Goal: Task Accomplishment & Management: Use online tool/utility

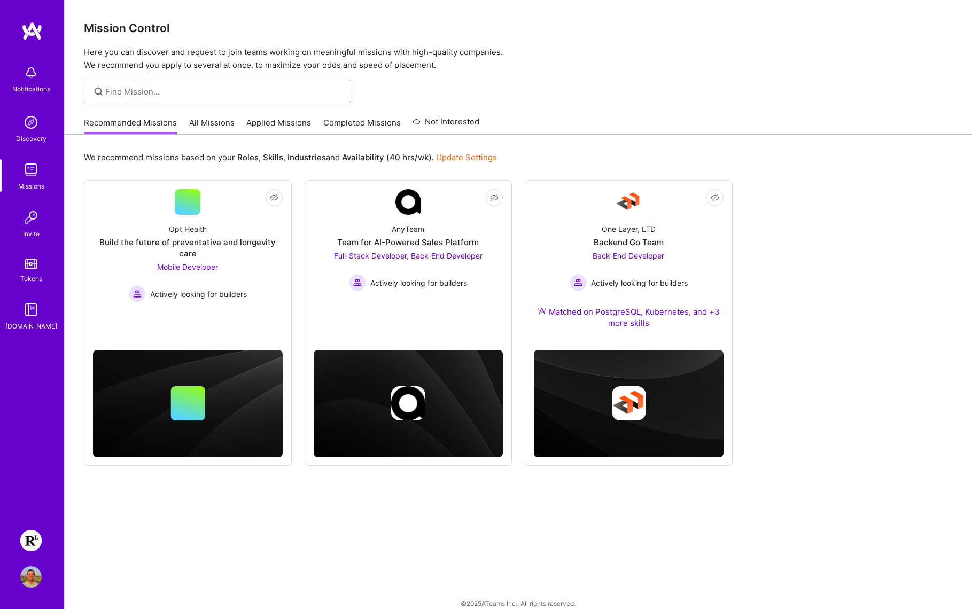
click at [36, 532] on img at bounding box center [30, 540] width 21 height 21
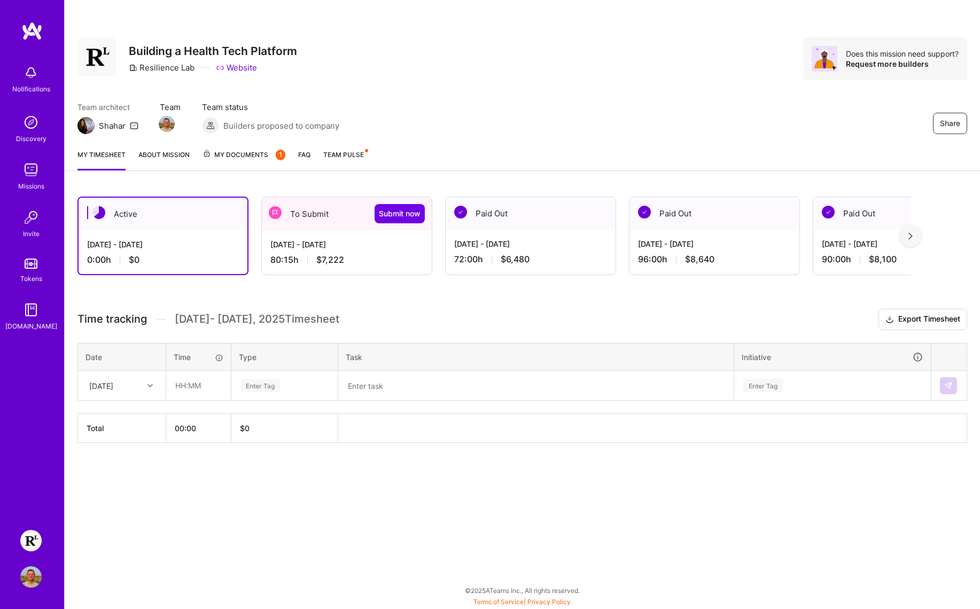
click at [394, 288] on div "Active [DATE] - [DATE] 0:00 h $0 To Submit Submit now [DATE] - [DATE] 80:15 h $…" at bounding box center [522, 339] width 915 height 311
click at [398, 213] on span "Submit now" at bounding box center [400, 213] width 42 height 11
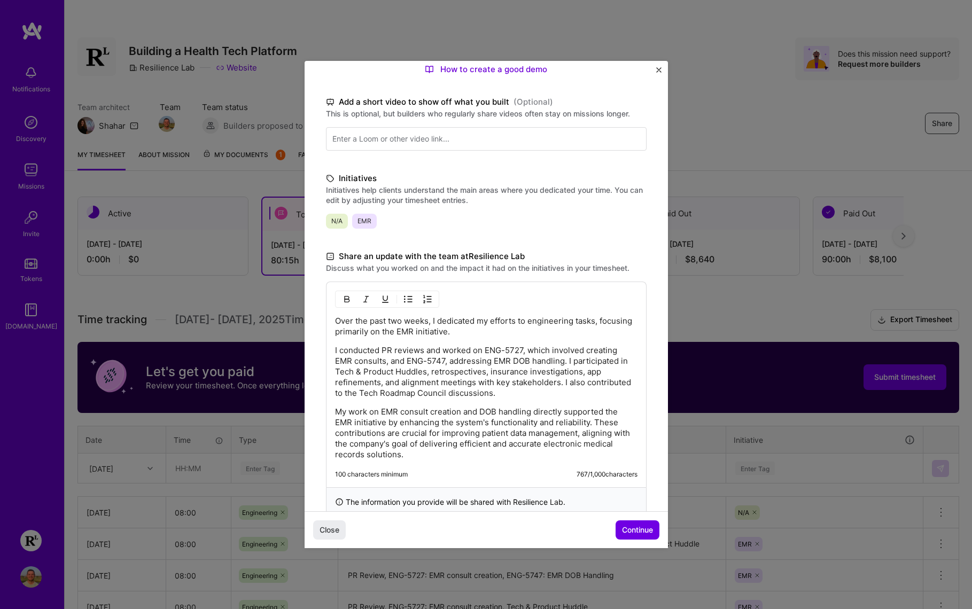
scroll to position [151, 0]
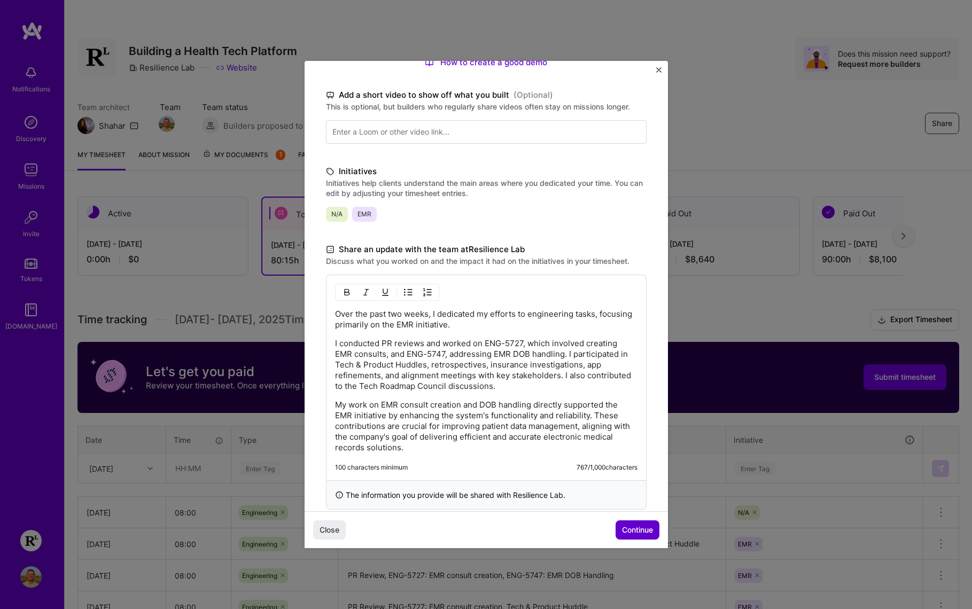
click at [640, 528] on span "Continue" at bounding box center [637, 530] width 31 height 11
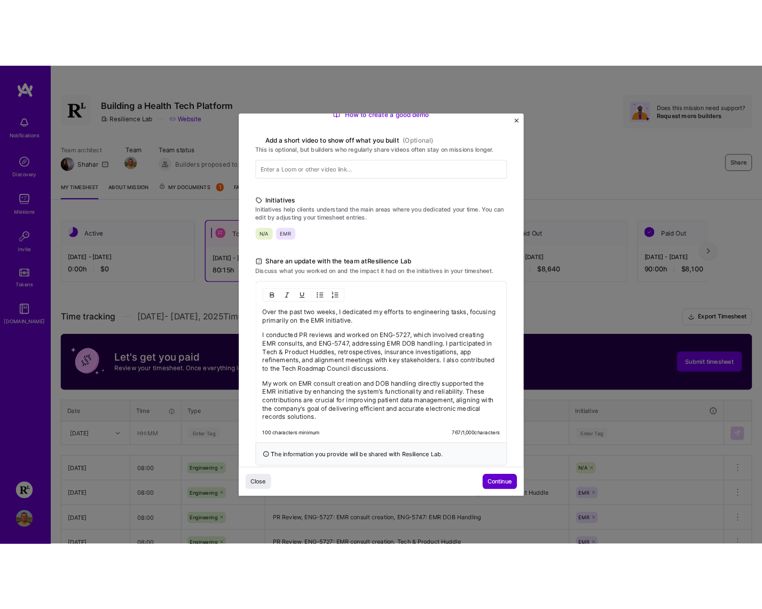
scroll to position [27, 0]
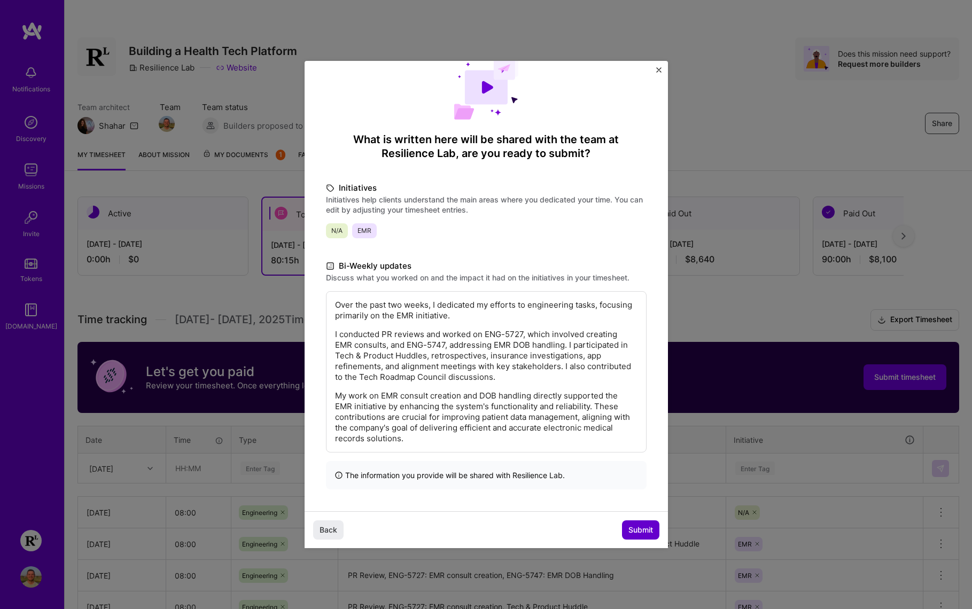
click at [642, 528] on span "Submit" at bounding box center [640, 530] width 25 height 11
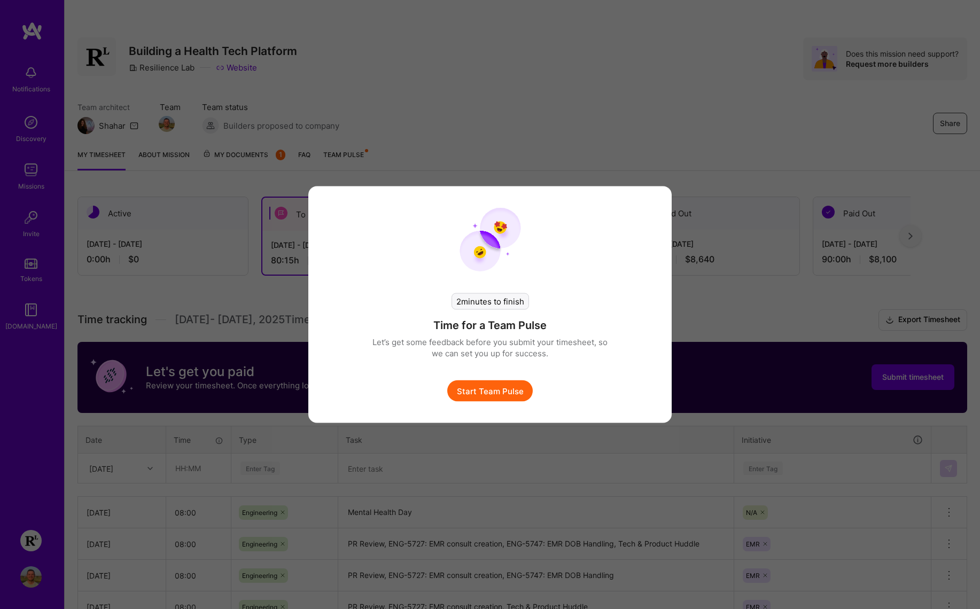
click at [488, 395] on button "Start Team Pulse" at bounding box center [489, 390] width 85 height 21
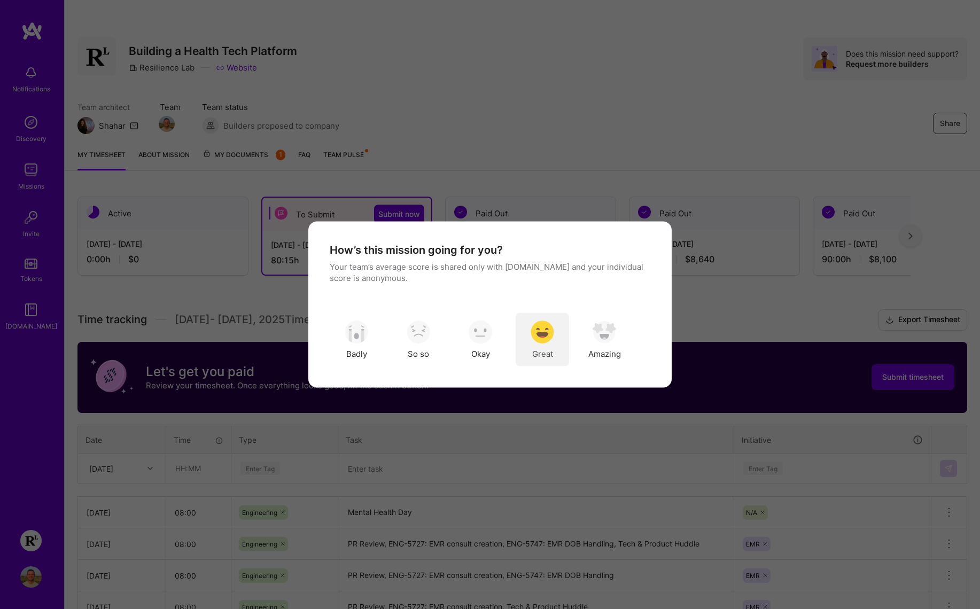
click at [543, 334] on img "modal" at bounding box center [542, 332] width 24 height 24
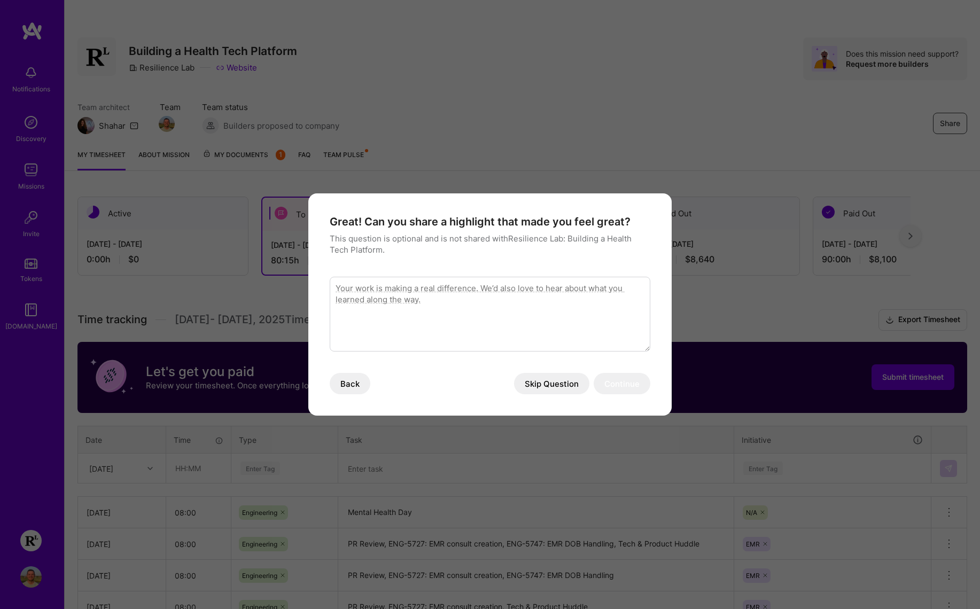
click at [558, 384] on button "Skip Question" at bounding box center [551, 383] width 75 height 21
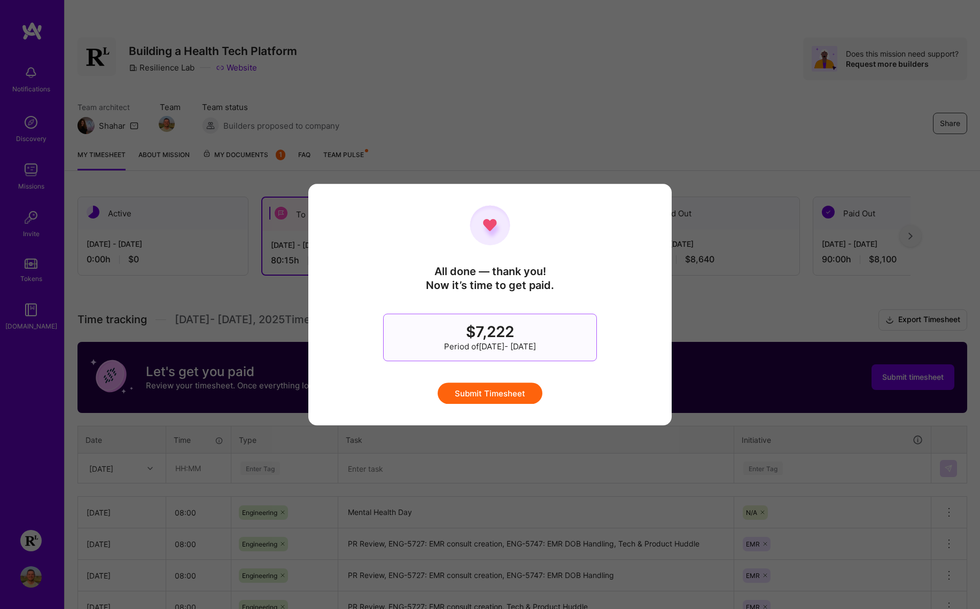
click at [473, 389] on button "Submit Timesheet" at bounding box center [489, 392] width 105 height 21
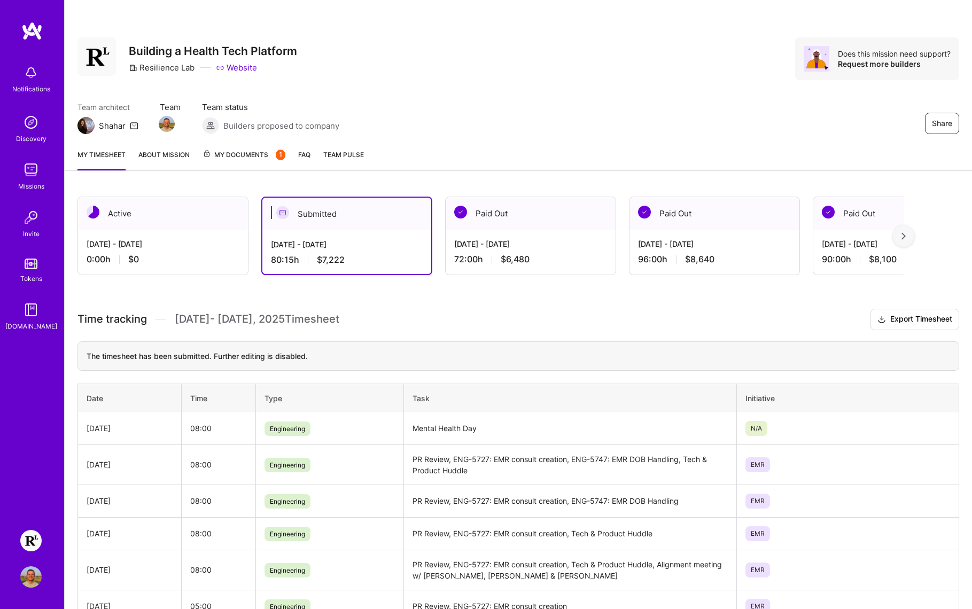
click at [421, 290] on div "Active [DATE] - [DATE] 0:00 h $0 Submitted [DATE] - [DATE] 80:15 h $7,222 Paid …" at bounding box center [518, 517] width 907 height 666
click at [383, 256] on div "80:15 h $7,222" at bounding box center [347, 259] width 152 height 11
click at [549, 243] on div "[DATE] - [DATE]" at bounding box center [530, 243] width 153 height 11
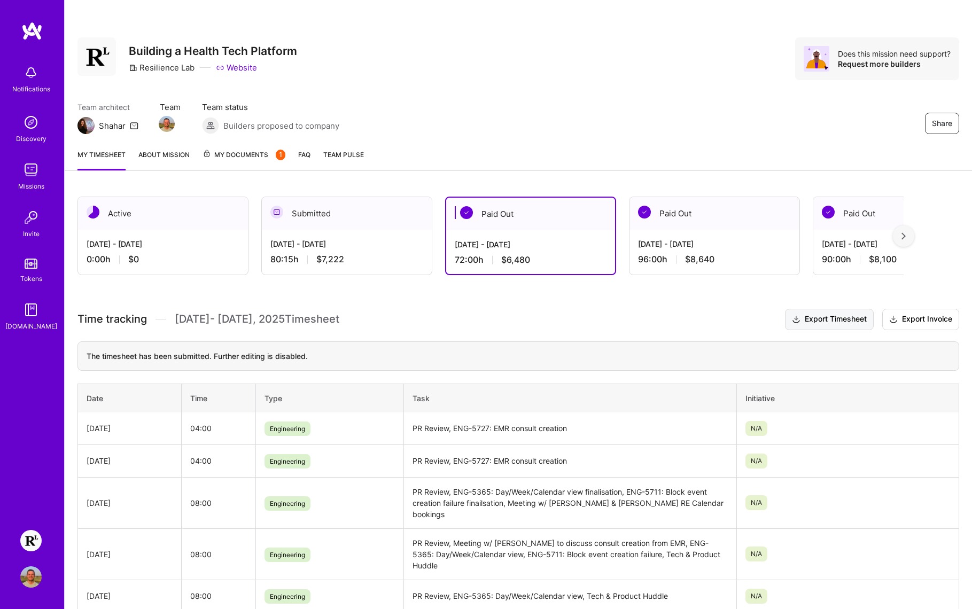
click at [848, 320] on button "Export Timesheet" at bounding box center [829, 319] width 89 height 21
click at [353, 244] on div "[DATE] - [DATE]" at bounding box center [346, 243] width 153 height 11
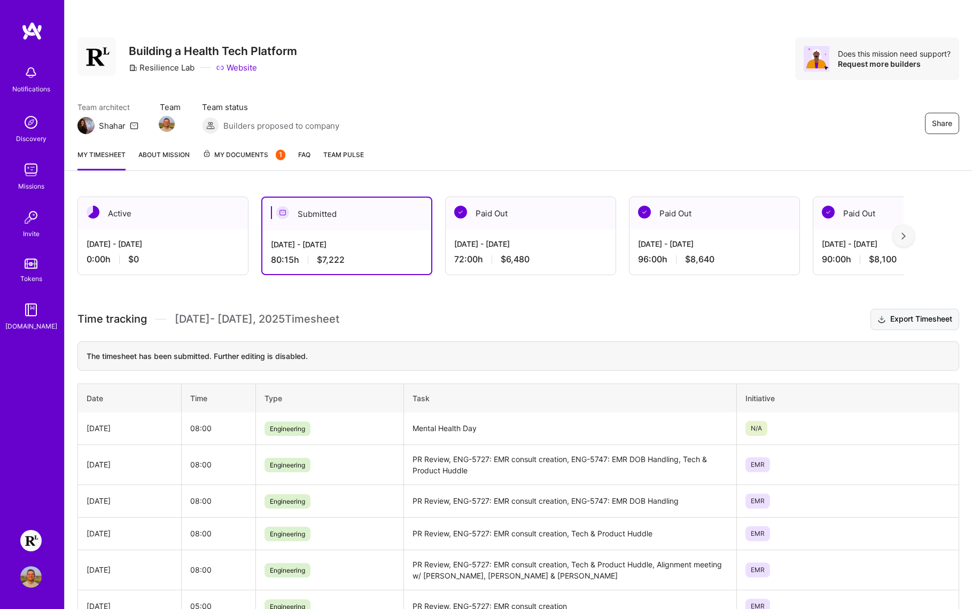
click at [896, 322] on button "Export Timesheet" at bounding box center [914, 319] width 89 height 21
